Goal: Information Seeking & Learning: Learn about a topic

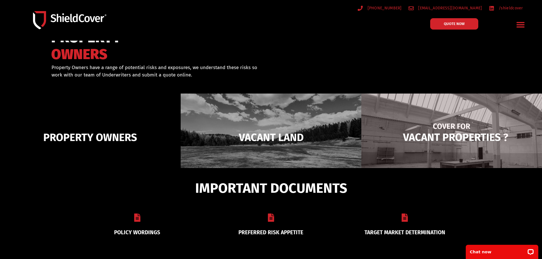
scroll to position [28, 0]
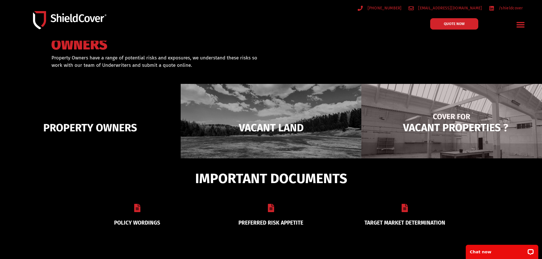
click at [451, 123] on img at bounding box center [451, 128] width 181 height 88
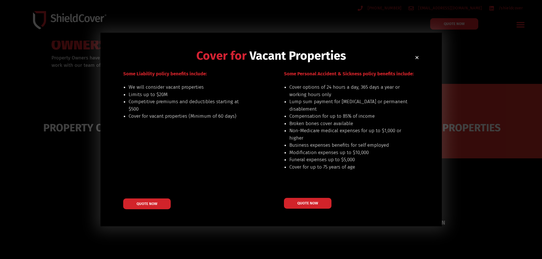
click at [416, 58] on use "Close" at bounding box center [416, 57] width 3 height 3
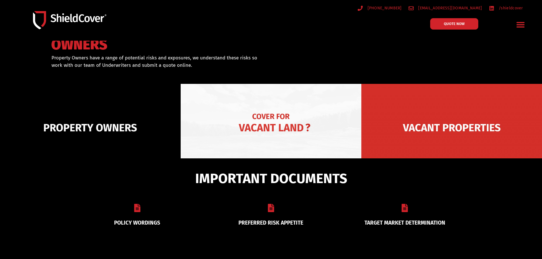
click at [269, 123] on img at bounding box center [271, 128] width 181 height 88
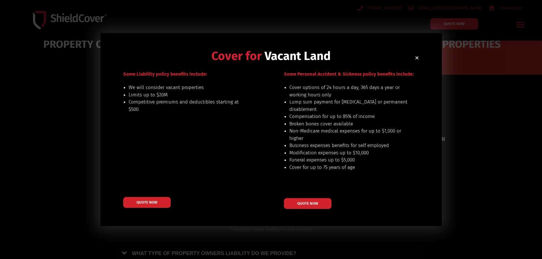
scroll to position [142, 0]
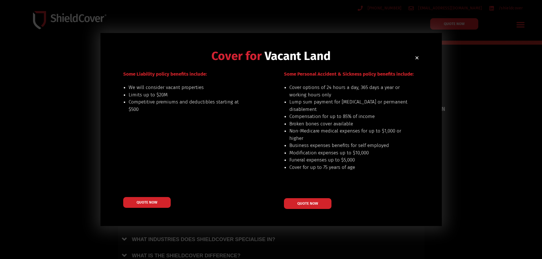
click at [418, 58] on icon "Close" at bounding box center [417, 58] width 4 height 4
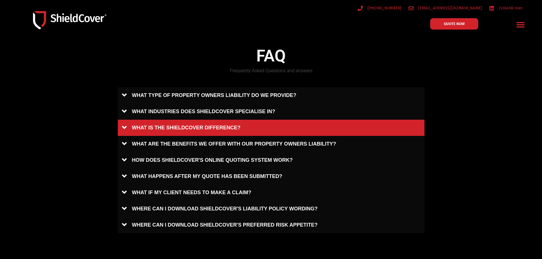
scroll to position [283, 0]
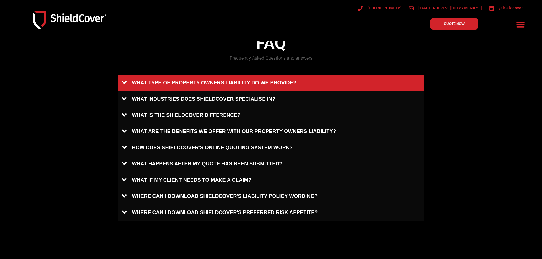
click at [267, 80] on link "WHAT TYPE OF PROPERTY OWNERS LIABILITY DO WE PROVIDE?" at bounding box center [271, 83] width 307 height 16
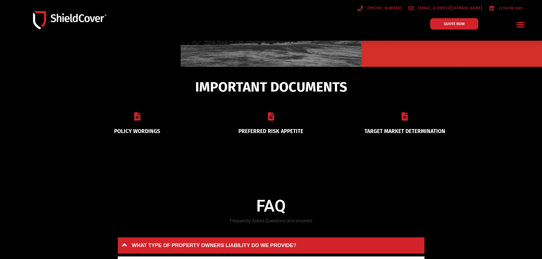
scroll to position [112, 0]
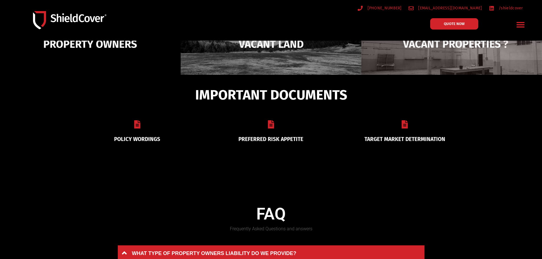
click at [409, 63] on img at bounding box center [451, 44] width 181 height 88
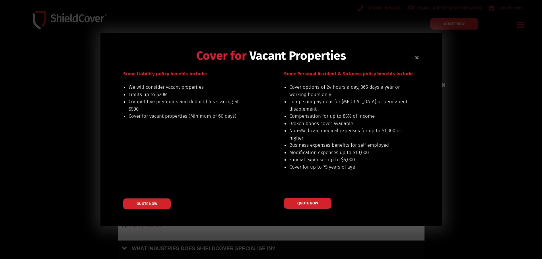
scroll to position [169, 0]
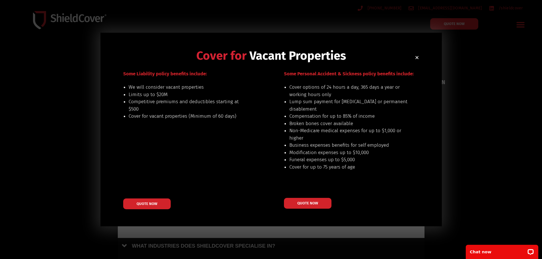
click at [416, 57] on icon "Close" at bounding box center [417, 57] width 4 height 4
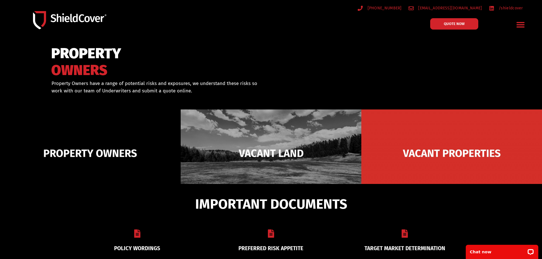
scroll to position [0, 0]
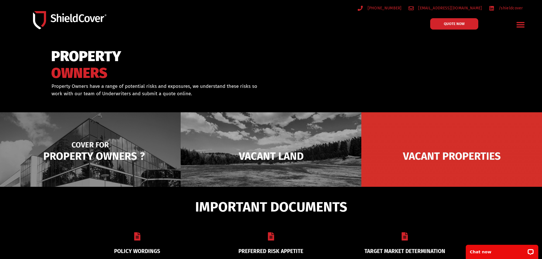
click at [122, 168] on img at bounding box center [90, 156] width 181 height 88
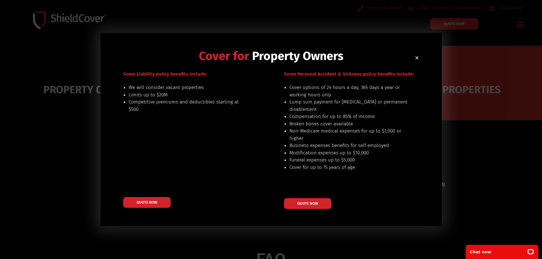
scroll to position [85, 0]
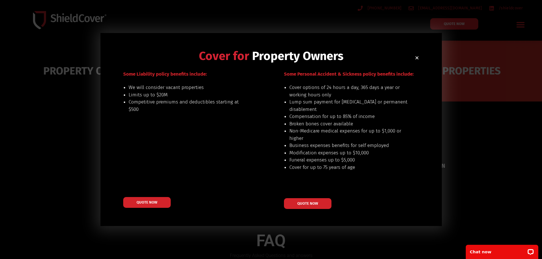
click at [41, 141] on div "Cover for Property Owners Our preferred risks include: buildings up to $20M val…" at bounding box center [271, 129] width 542 height 259
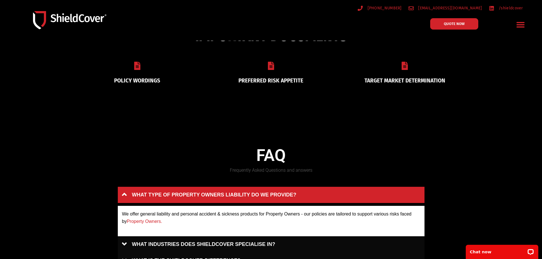
scroll to position [0, 0]
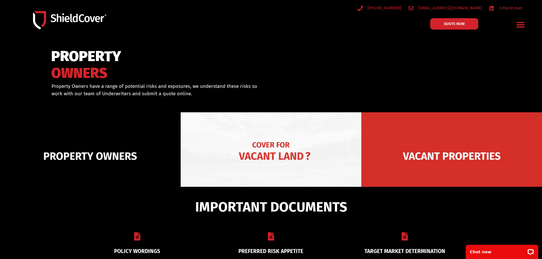
click at [274, 152] on img at bounding box center [271, 156] width 181 height 88
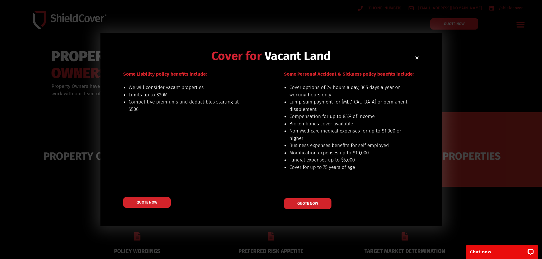
click at [415, 58] on icon "Close" at bounding box center [417, 58] width 4 height 4
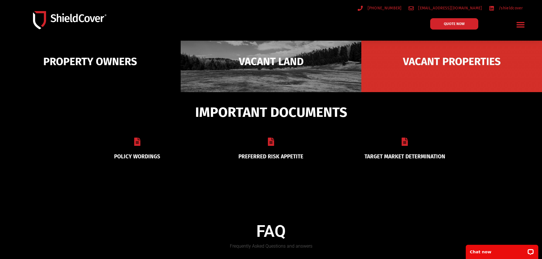
scroll to position [114, 0]
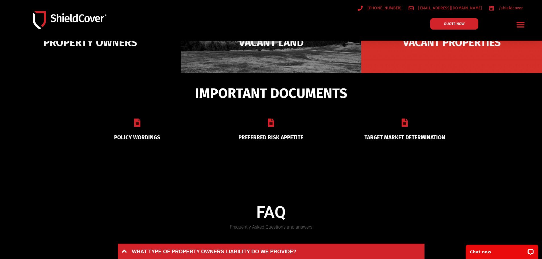
click at [267, 131] on div "PREFERRED RISK APPETITE" at bounding box center [271, 130] width 134 height 36
click at [272, 139] on link "PREFERRED RISK APPETITE" at bounding box center [270, 137] width 65 height 7
